Goal: Complete application form

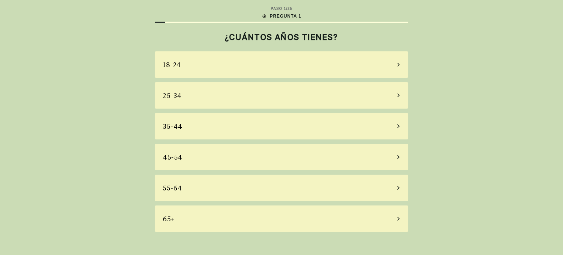
click at [385, 127] on div "35-44" at bounding box center [281, 126] width 253 height 26
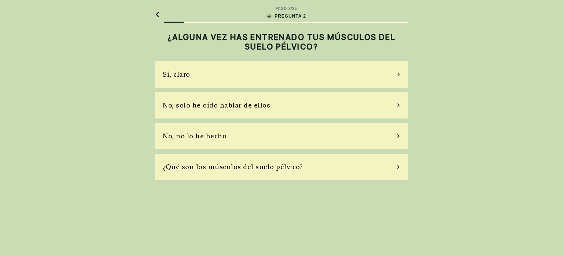
click at [381, 107] on div "No, solo he oído hablar de ellos" at bounding box center [281, 105] width 253 height 26
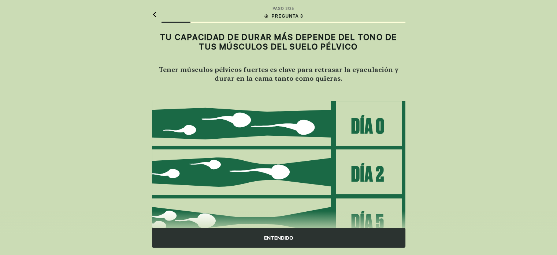
scroll to position [87, 0]
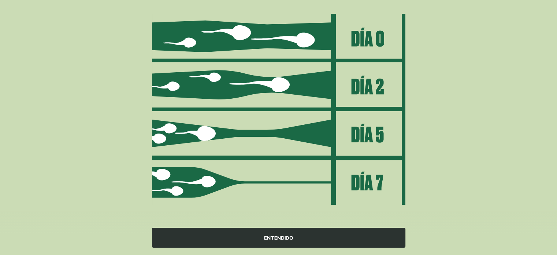
click at [284, 235] on div "ENTENDIDO" at bounding box center [278, 237] width 253 height 20
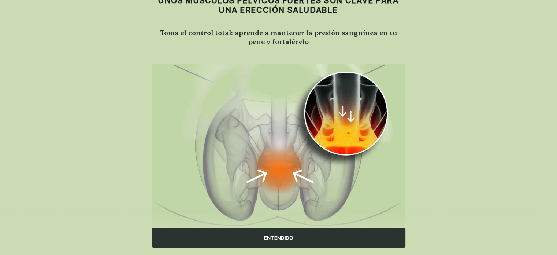
scroll to position [59, 0]
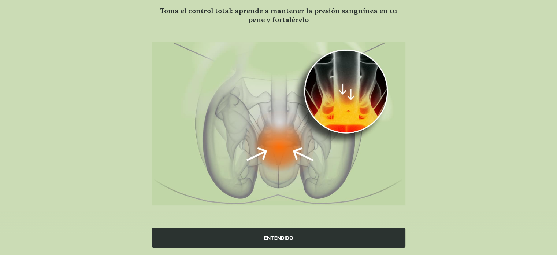
click at [296, 236] on div "ENTENDIDO" at bounding box center [278, 237] width 253 height 20
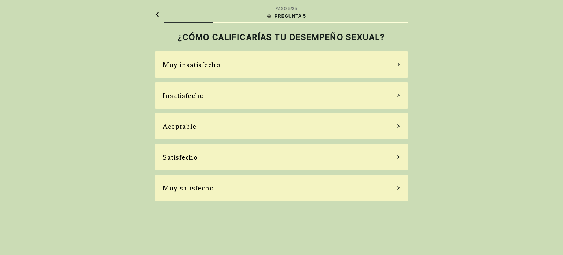
click at [389, 94] on div "Insatisfecho" at bounding box center [281, 95] width 253 height 26
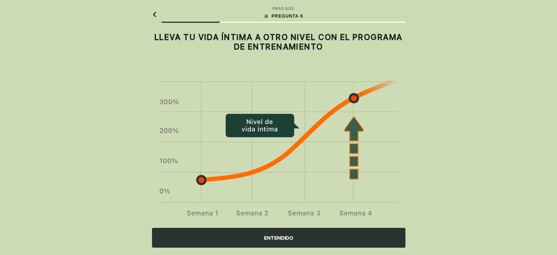
scroll to position [20, 0]
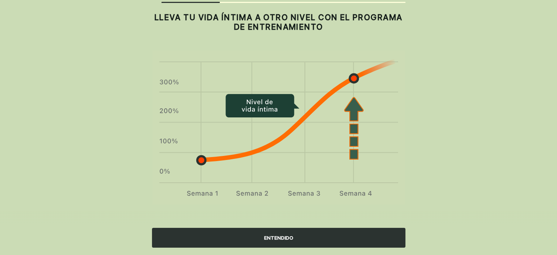
click at [279, 237] on div "ENTENDIDO" at bounding box center [278, 237] width 253 height 20
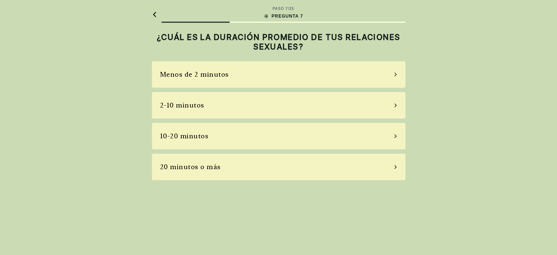
scroll to position [0, 0]
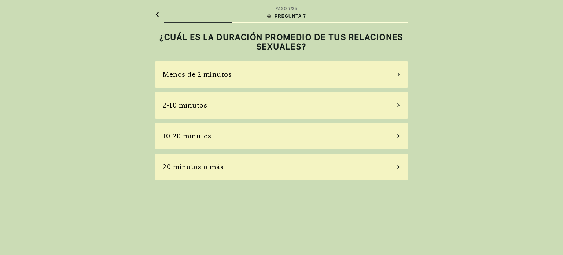
click at [321, 104] on div "2-10 minutos" at bounding box center [281, 105] width 253 height 26
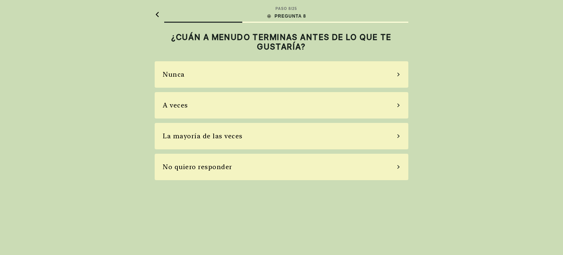
click at [360, 143] on div "La mayoría de las veces" at bounding box center [281, 136] width 253 height 26
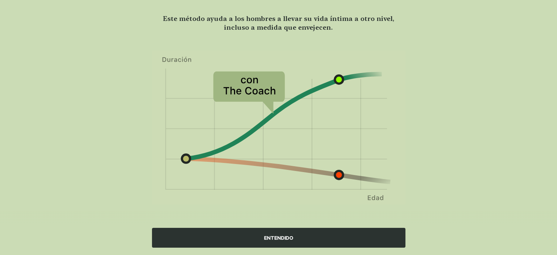
scroll to position [24, 0]
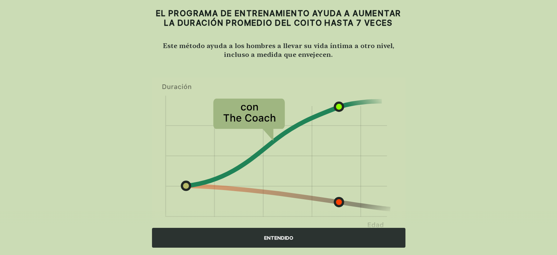
click at [286, 238] on div "ENTENDIDO" at bounding box center [278, 237] width 253 height 20
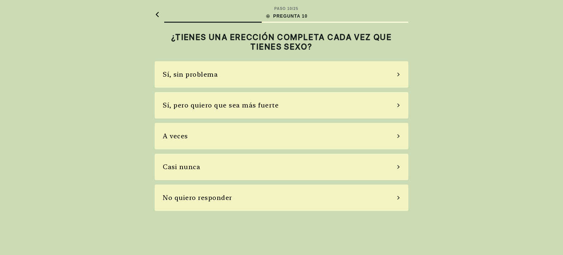
click at [369, 140] on div "A veces" at bounding box center [281, 136] width 253 height 26
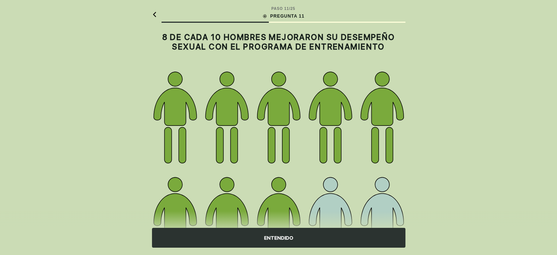
scroll to position [73, 0]
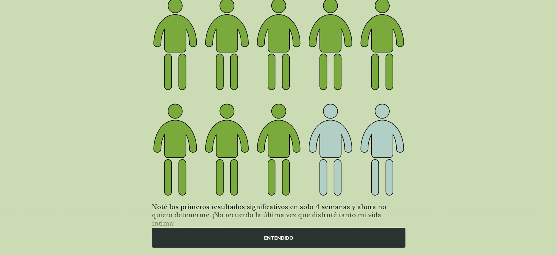
click at [287, 234] on div "ENTENDIDO" at bounding box center [278, 237] width 253 height 20
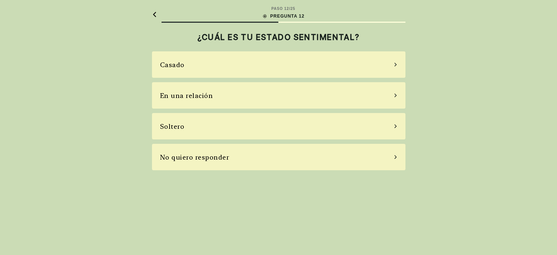
scroll to position [0, 0]
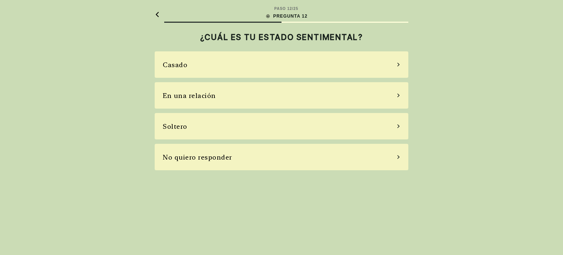
click at [353, 66] on div "Casado" at bounding box center [281, 64] width 253 height 26
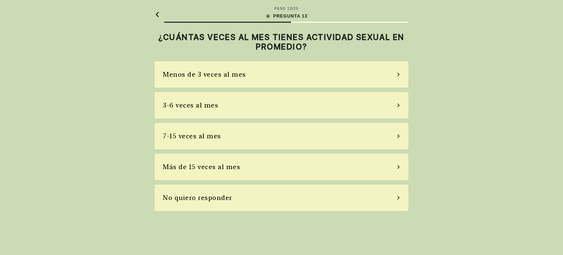
click at [355, 134] on div "7-15 veces al mes" at bounding box center [281, 136] width 253 height 26
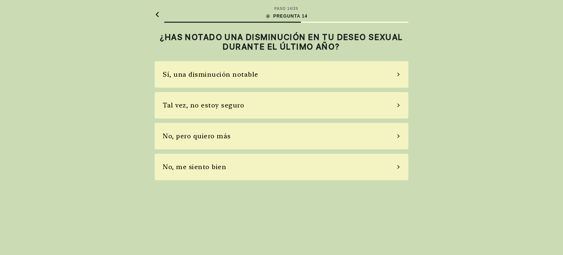
click at [374, 77] on div "Sí, una disminución notable" at bounding box center [281, 74] width 253 height 26
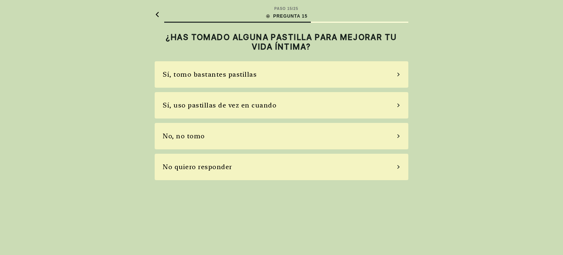
click at [337, 136] on div "No, no tomo" at bounding box center [281, 136] width 253 height 26
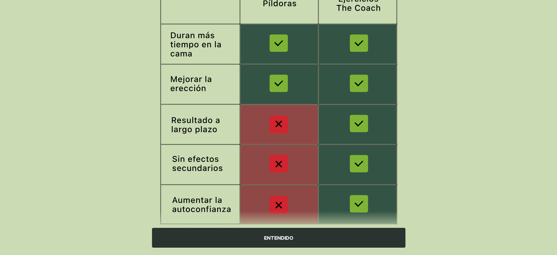
scroll to position [134, 0]
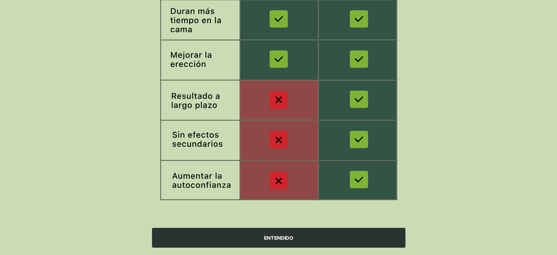
click at [282, 240] on div "ENTENDIDO" at bounding box center [278, 237] width 253 height 20
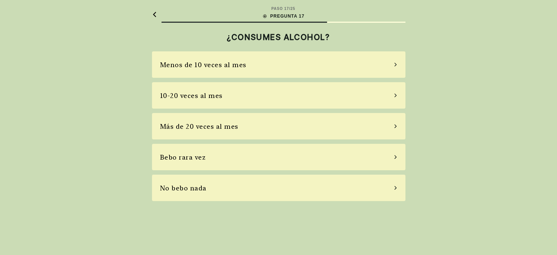
scroll to position [0, 0]
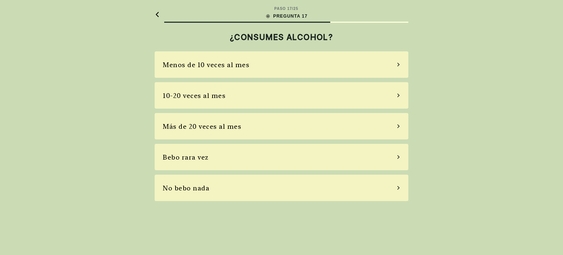
click at [393, 155] on div "Bebo rara vez" at bounding box center [281, 157] width 253 height 26
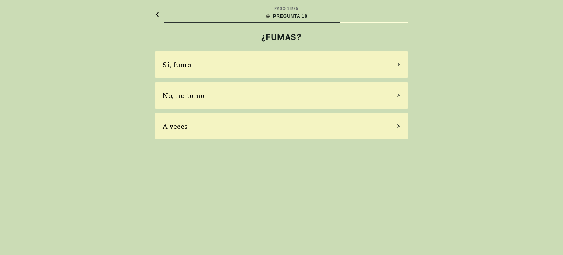
click at [294, 123] on div "A veces" at bounding box center [281, 126] width 253 height 26
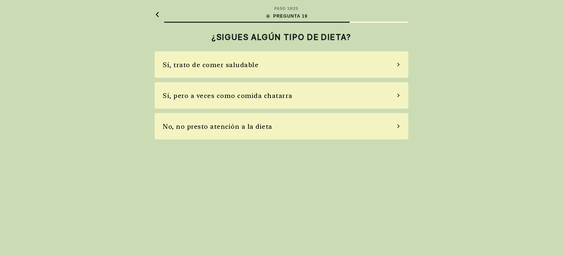
click at [300, 126] on div "No, no presto atención a la dieta" at bounding box center [281, 126] width 253 height 26
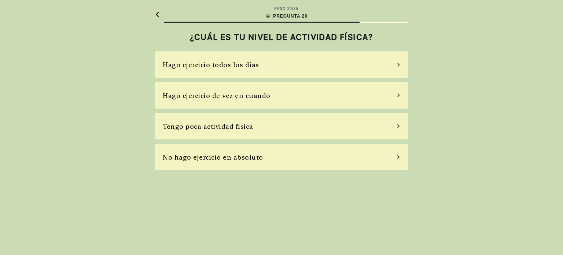
click at [300, 126] on div "Tengo poca actividad física" at bounding box center [281, 126] width 253 height 26
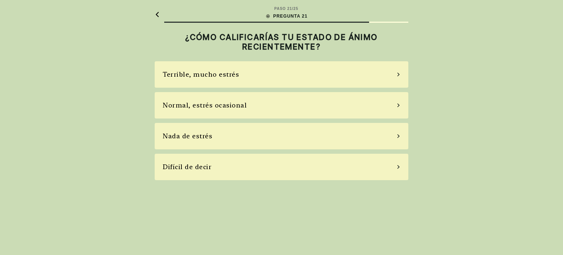
click at [309, 104] on div "Normal, estrés ocasional" at bounding box center [281, 105] width 253 height 26
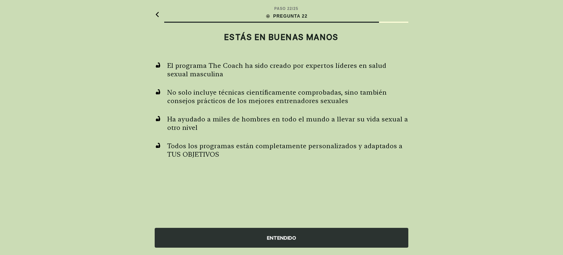
click at [280, 234] on div "ENTENDIDO" at bounding box center [281, 237] width 253 height 20
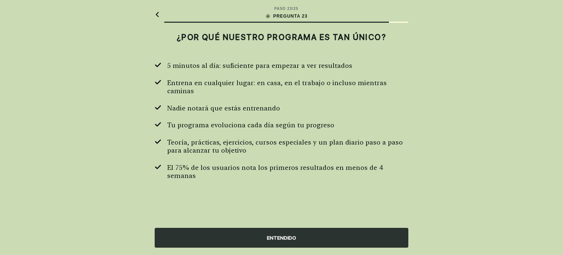
click at [283, 239] on div "ENTENDIDO" at bounding box center [281, 237] width 253 height 20
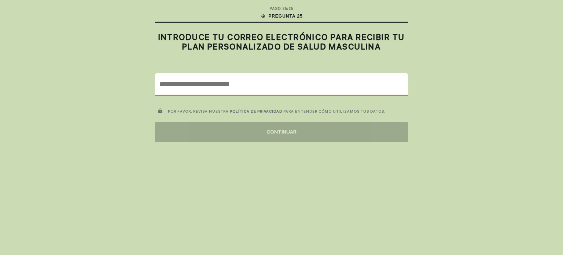
click at [281, 88] on input "email" at bounding box center [281, 83] width 253 height 21
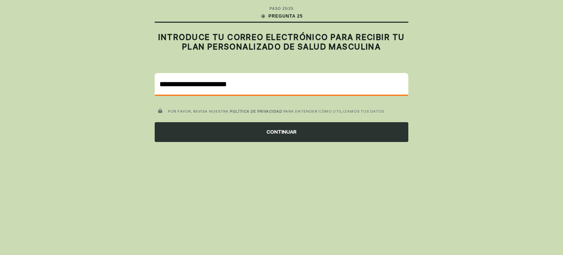
type input "**********"
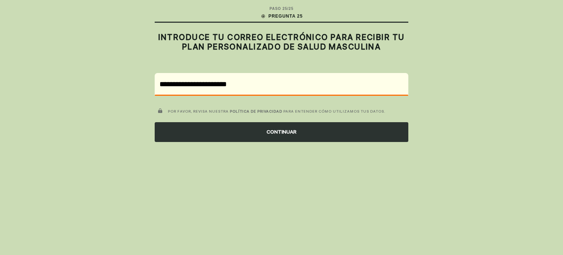
click at [289, 126] on div "CONTINUAR" at bounding box center [281, 132] width 253 height 20
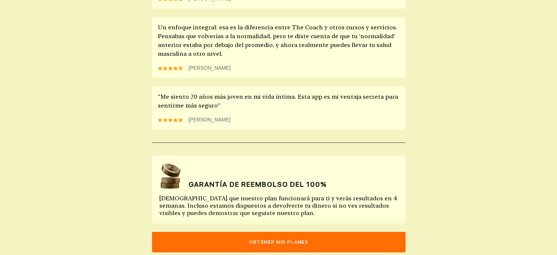
scroll to position [706, 0]
